Goal: Information Seeking & Learning: Learn about a topic

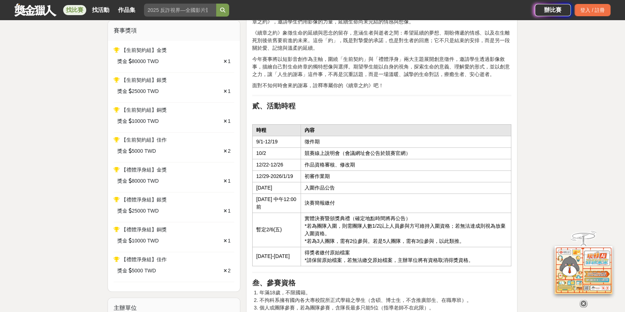
scroll to position [328, 0]
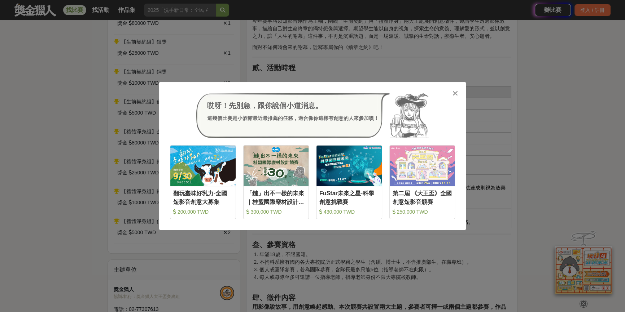
click at [458, 93] on div at bounding box center [454, 92] width 7 height 7
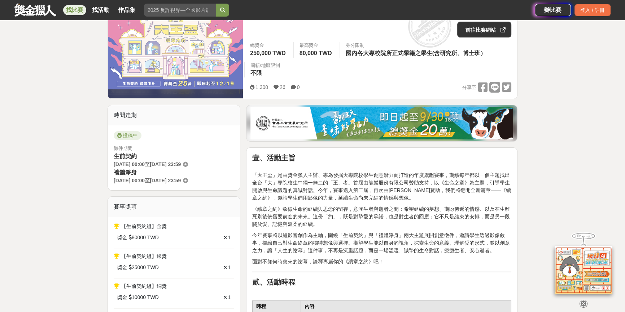
scroll to position [131, 0]
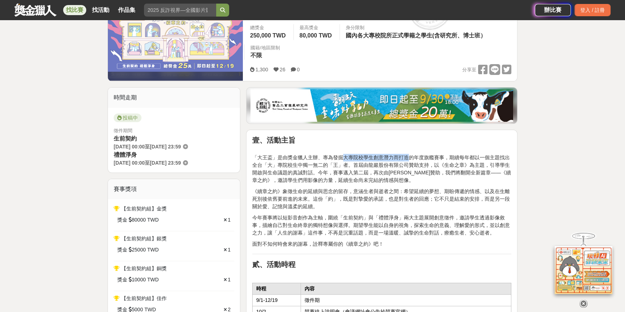
drag, startPoint x: 344, startPoint y: 155, endPoint x: 410, endPoint y: 157, distance: 65.7
click at [408, 159] on p "「大王盃」是由獎金獵人主辦、專為發掘大專院校學生創意潛力而打造的年度旗艦賽事，期續每年都以一個主題找出全台「大」專院校生中獨一無二的「王」者。首屆由龍巖股份有…" at bounding box center [381, 165] width 259 height 38
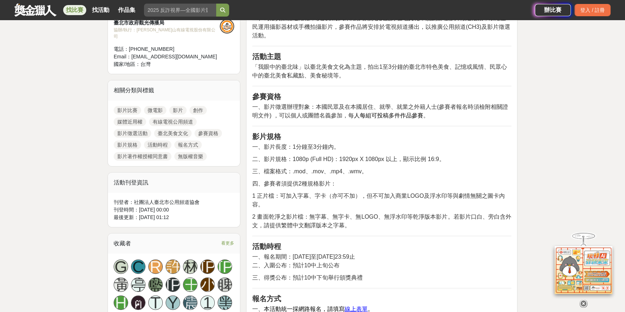
scroll to position [262, 0]
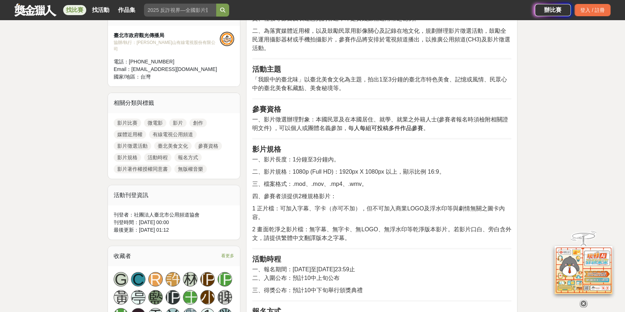
drag, startPoint x: 372, startPoint y: 267, endPoint x: 347, endPoint y: 265, distance: 24.6
click at [347, 267] on span "一、報名期間：114年7月10日至114年9月22日23:59止" at bounding box center [303, 270] width 103 height 6
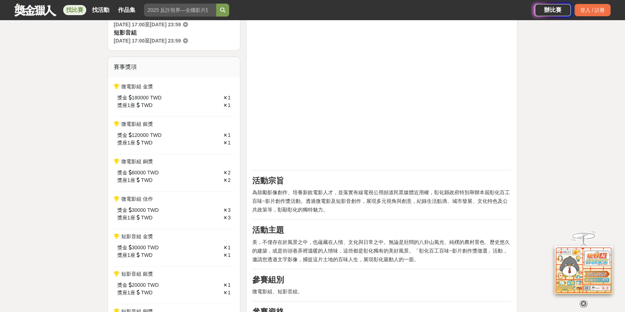
scroll to position [262, 0]
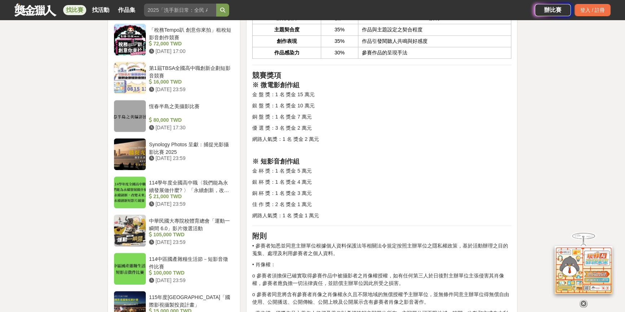
scroll to position [722, 0]
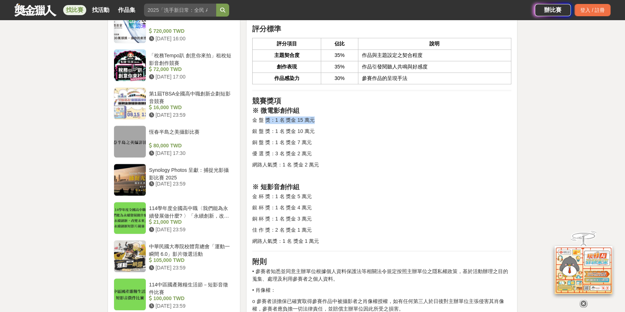
drag, startPoint x: 320, startPoint y: 119, endPoint x: 265, endPoint y: 115, distance: 55.0
click at [265, 115] on div "競賽說明 餐飲串起了人與人之間的連結，連結構築起關係，關係醞釀出溫暖。成立39年的連鎖餐飲品牌《麥味登》，為鼓勵年輕人投入影像創作，特舉辦「微電影創作競賽」。…" at bounding box center [381, 103] width 259 height 1153
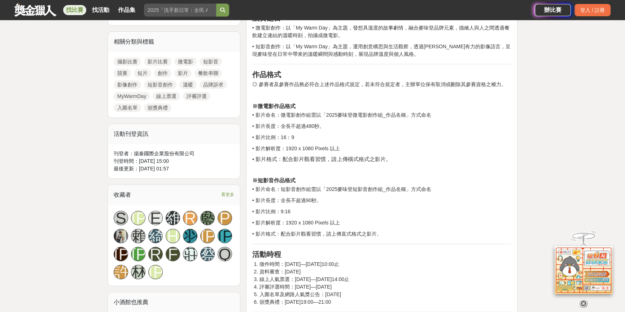
scroll to position [328, 0]
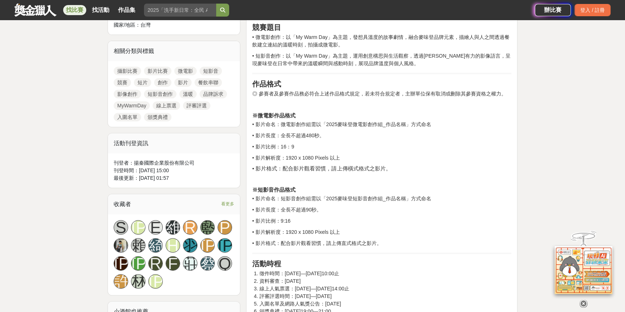
drag, startPoint x: 341, startPoint y: 273, endPoint x: 378, endPoint y: 274, distance: 37.5
click at [378, 274] on li "徵件時間：2025年06月01日—2025年10月31日10:00止" at bounding box center [385, 274] width 252 height 8
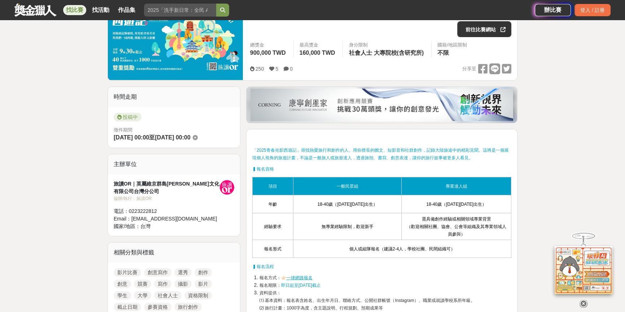
scroll to position [164, 0]
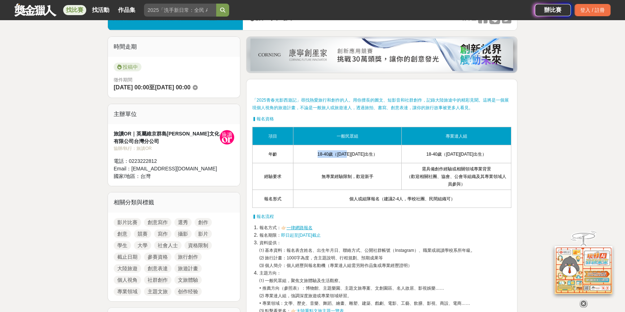
drag, startPoint x: 323, startPoint y: 155, endPoint x: 353, endPoint y: 155, distance: 30.7
click at [353, 155] on span "18-40歲（[DATE][DATE]出生）" at bounding box center [347, 154] width 60 height 5
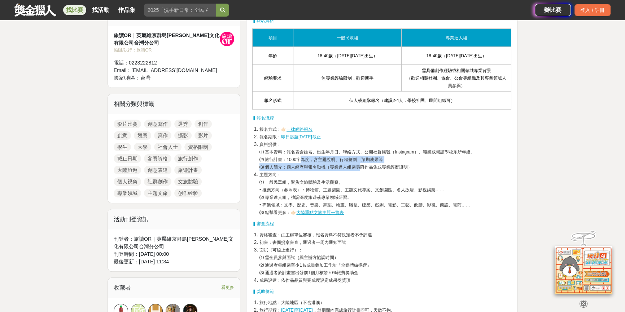
drag, startPoint x: 301, startPoint y: 158, endPoint x: 361, endPoint y: 163, distance: 60.1
click at [361, 163] on li "資料提供： ⑴ 基本資料：報名表含姓名、出生年月日、聯絡方式、公開社群帳號（Instagram）、職業或就讀學校系所年級。 ⑵ 旅行計畫：1000字為度，含主…" at bounding box center [385, 156] width 252 height 30
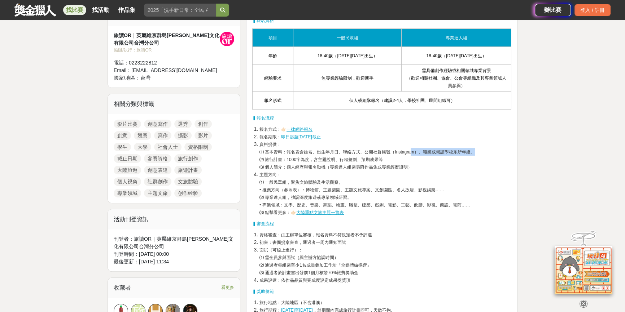
drag, startPoint x: 443, startPoint y: 153, endPoint x: 475, endPoint y: 152, distance: 31.8
click at [475, 152] on li "資料提供： ⑴ 基本資料：報名表含姓名、出生年月日、聯絡方式、公開社群帳號（Instagram）、職業或就讀學校系所年級。 ⑵ 旅行計畫：1000字為度，含主…" at bounding box center [385, 156] width 252 height 30
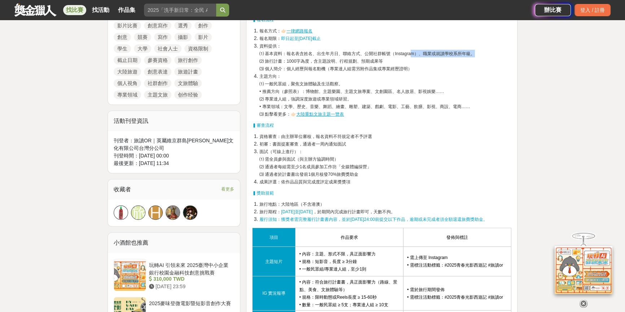
scroll to position [459, 0]
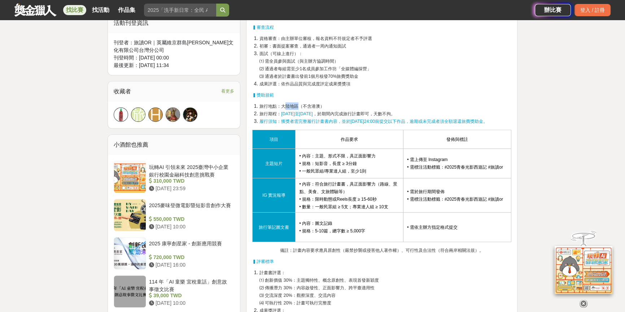
drag, startPoint x: 285, startPoint y: 106, endPoint x: 305, endPoint y: 104, distance: 20.1
click at [304, 104] on span "旅行地點：大陸地區（不含港澳）" at bounding box center [291, 106] width 65 height 5
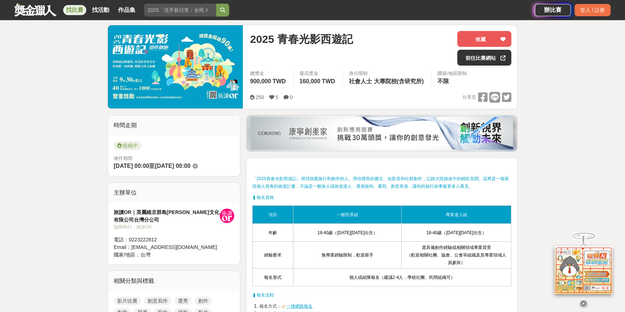
scroll to position [0, 0]
